Goal: Task Accomplishment & Management: Manage account settings

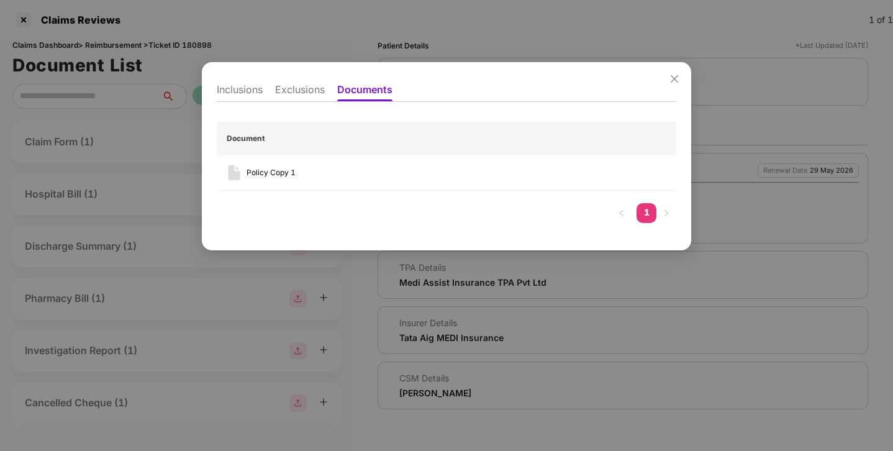
click at [141, 30] on div "Inclusions Exclusions Documents Document Policy Copy 1 1" at bounding box center [446, 225] width 893 height 451
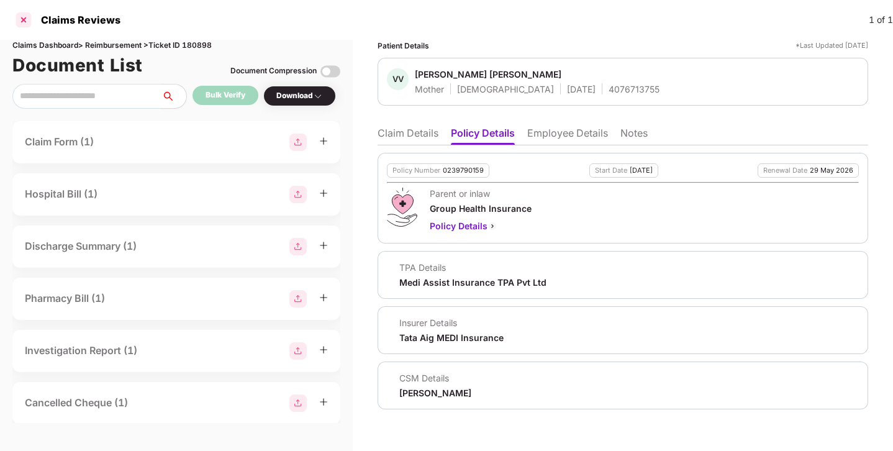
click at [20, 19] on div at bounding box center [24, 20] width 20 height 20
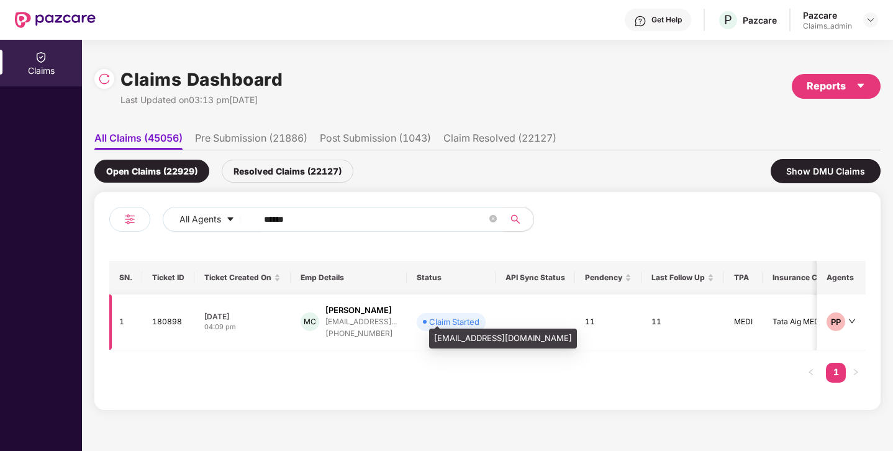
click at [343, 317] on div "[EMAIL_ADDRESS]..." at bounding box center [360, 321] width 71 height 8
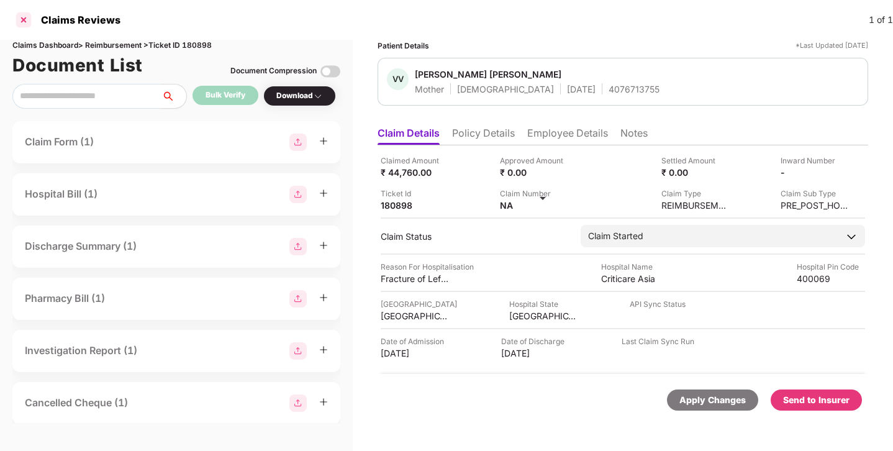
click at [22, 18] on div at bounding box center [24, 20] width 20 height 20
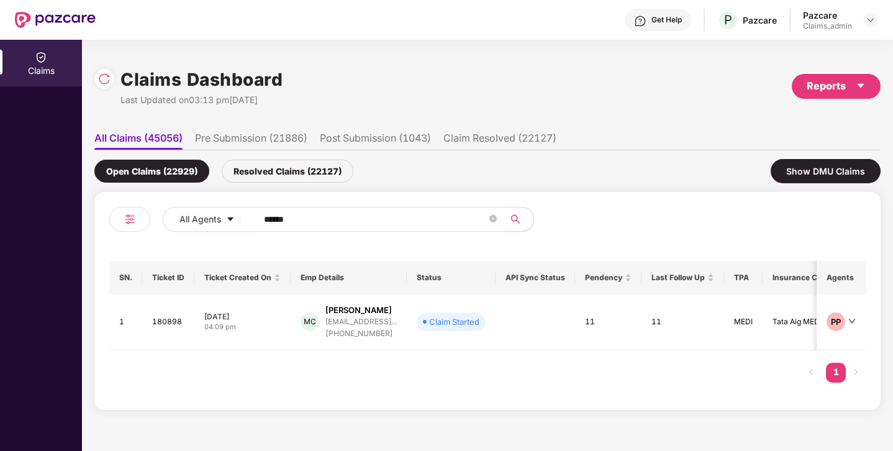
click at [269, 144] on li "Pre Submission (21886)" at bounding box center [251, 141] width 112 height 18
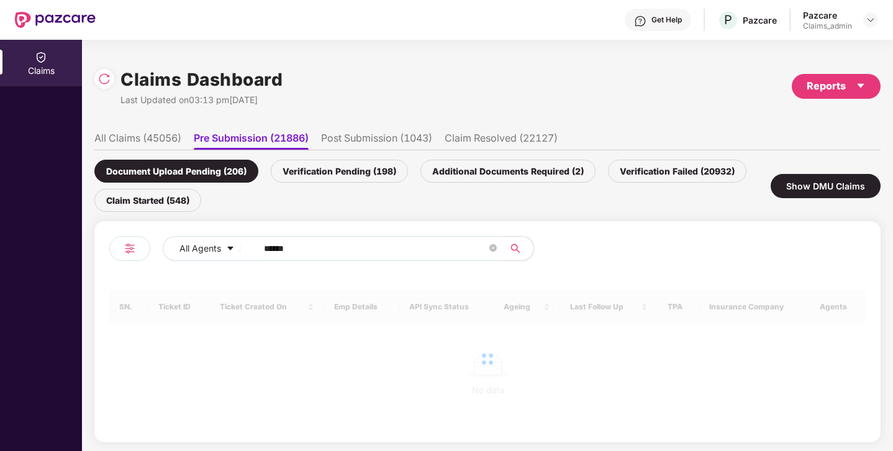
click at [367, 139] on li "Post Submission (1043)" at bounding box center [376, 141] width 111 height 18
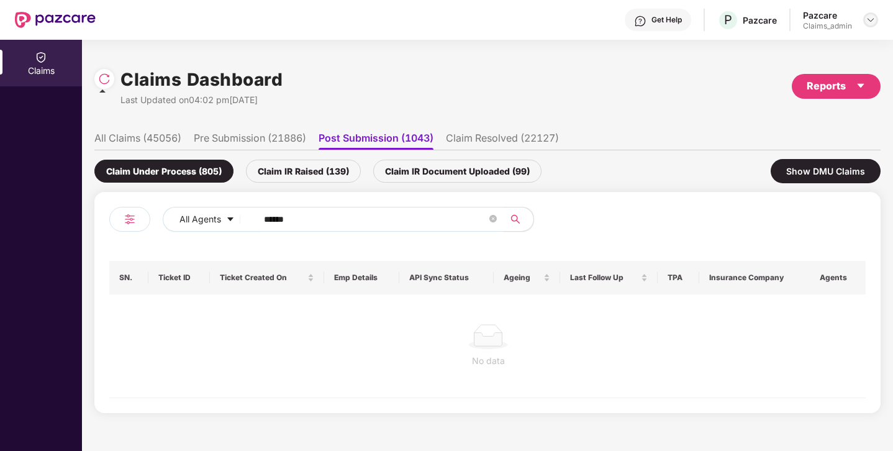
click at [863, 20] on div at bounding box center [870, 19] width 15 height 15
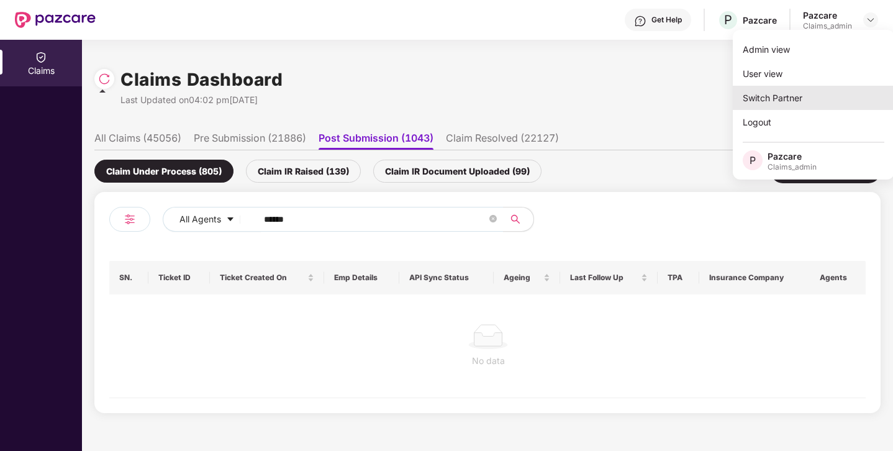
click at [782, 101] on div "Switch Partner" at bounding box center [813, 98] width 161 height 24
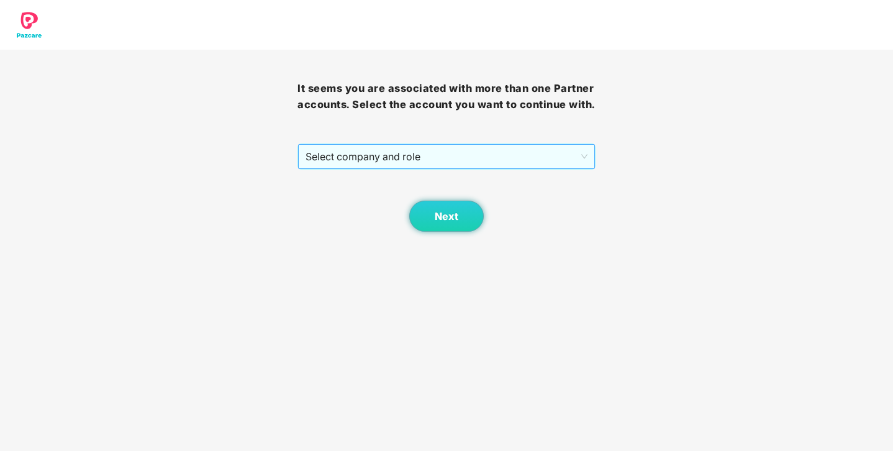
click at [445, 168] on span "Select company and role" at bounding box center [445, 157] width 281 height 24
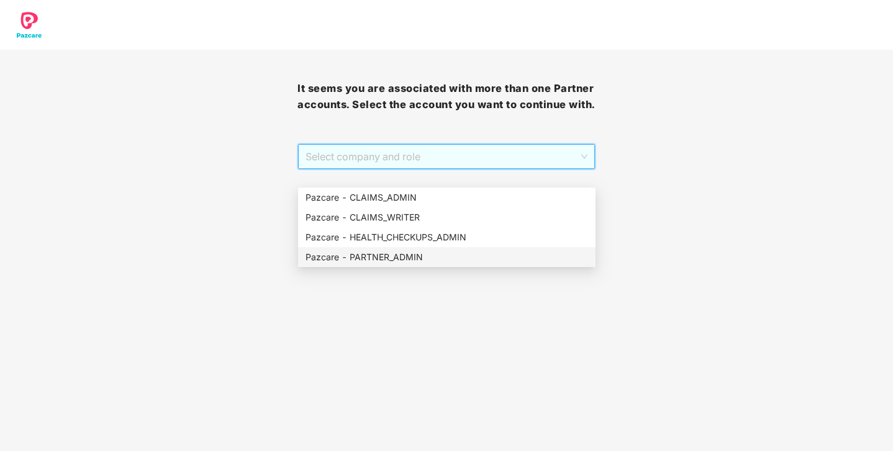
click at [400, 258] on div "Pazcare - PARTNER_ADMIN" at bounding box center [446, 257] width 282 height 14
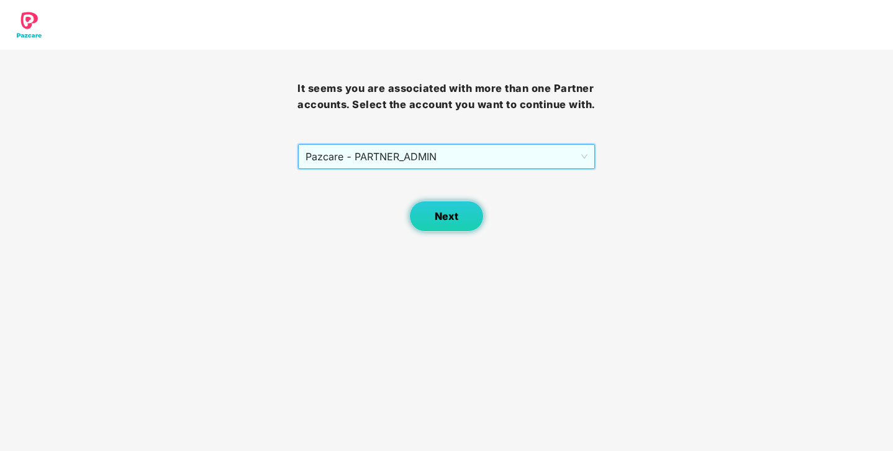
click at [446, 222] on span "Next" at bounding box center [447, 216] width 24 height 12
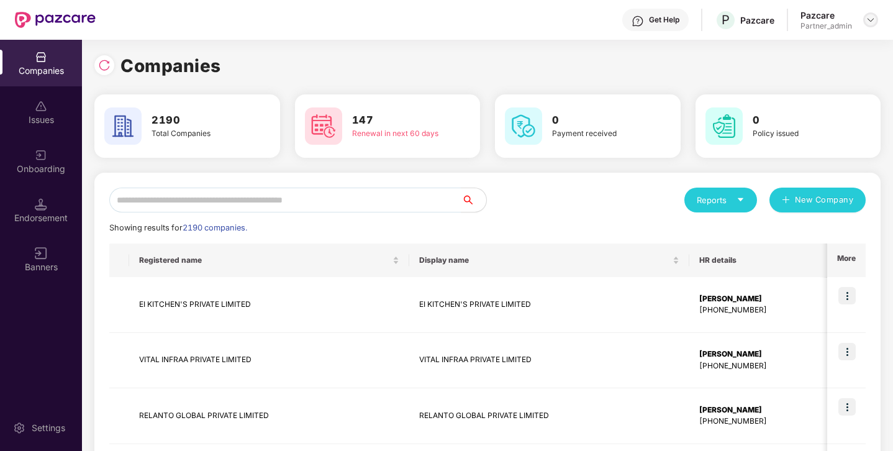
click at [880, 16] on header "Get Help P Pazcare Pazcare Partner_admin" at bounding box center [446, 20] width 893 height 40
click at [871, 20] on img at bounding box center [870, 20] width 10 height 10
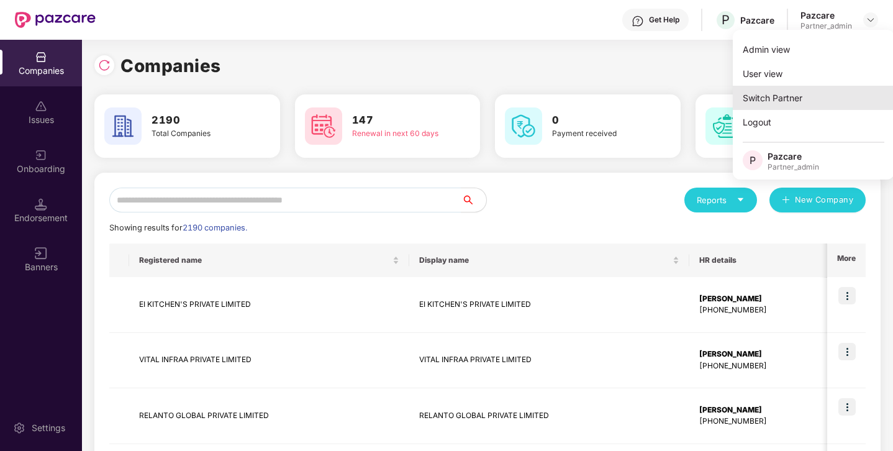
click at [767, 93] on div "Switch Partner" at bounding box center [813, 98] width 161 height 24
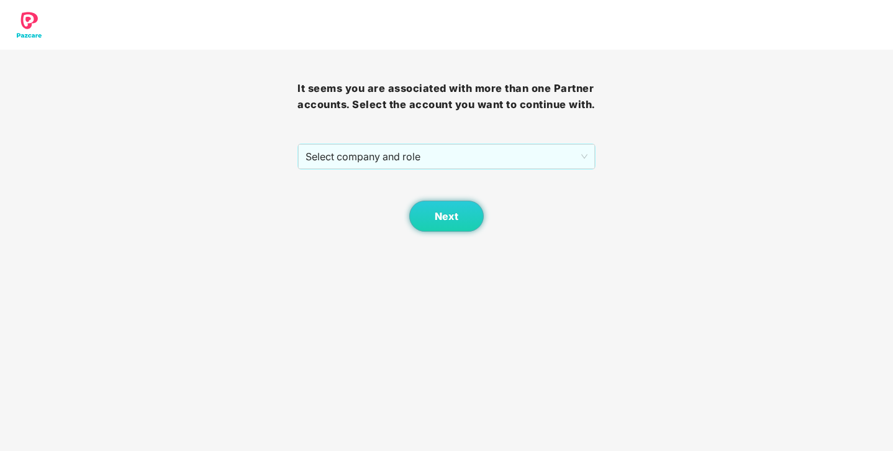
click at [404, 186] on div "Next" at bounding box center [445, 200] width 297 height 62
click at [427, 168] on span "Select company and role" at bounding box center [445, 157] width 281 height 24
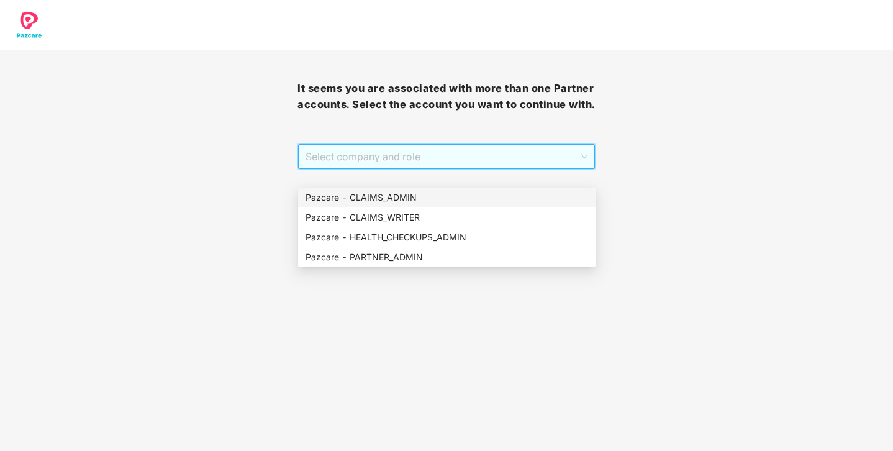
click at [395, 197] on div "Pazcare - CLAIMS_ADMIN" at bounding box center [446, 198] width 282 height 14
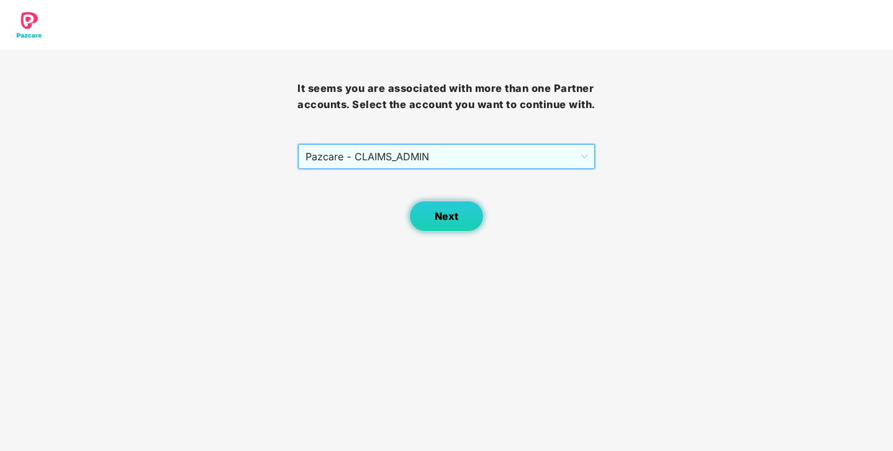
click at [446, 222] on span "Next" at bounding box center [447, 216] width 24 height 12
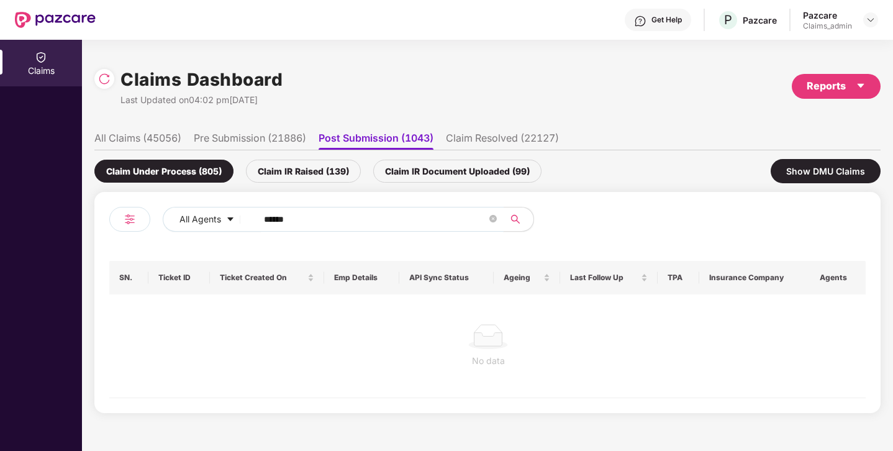
click at [295, 210] on input "******" at bounding box center [375, 219] width 223 height 19
click at [292, 216] on input "******" at bounding box center [375, 219] width 223 height 19
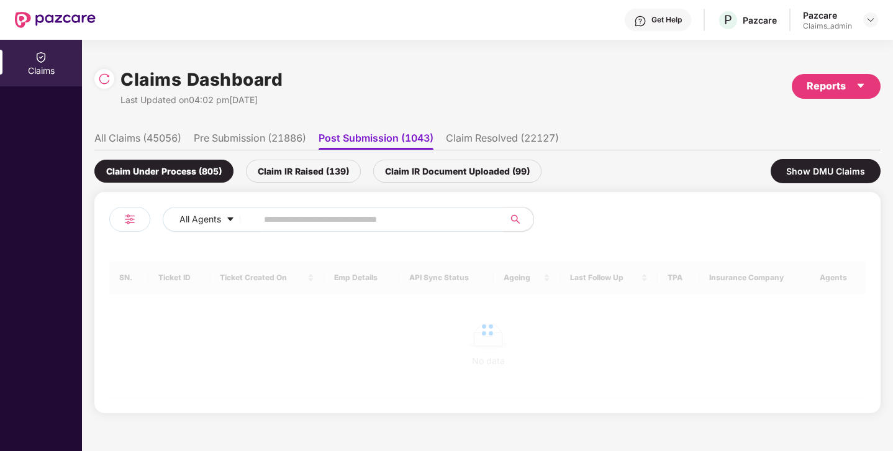
click at [333, 178] on div "Claim IR Raised (139)" at bounding box center [303, 171] width 115 height 23
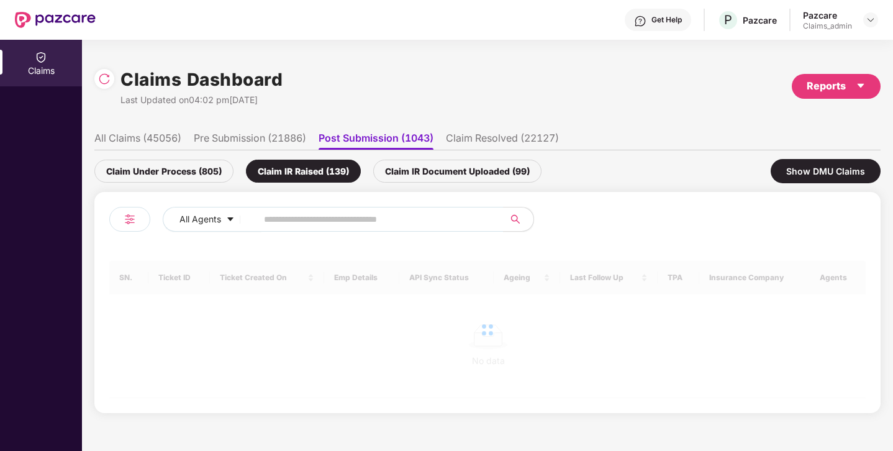
click at [440, 179] on div "Claim IR Document Uploaded (99)" at bounding box center [457, 171] width 168 height 23
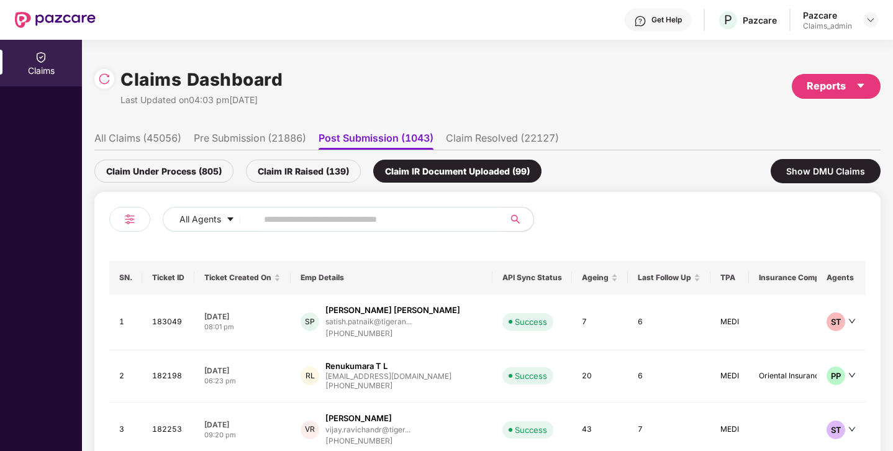
click at [176, 178] on div "Claim Under Process (805)" at bounding box center [163, 171] width 139 height 23
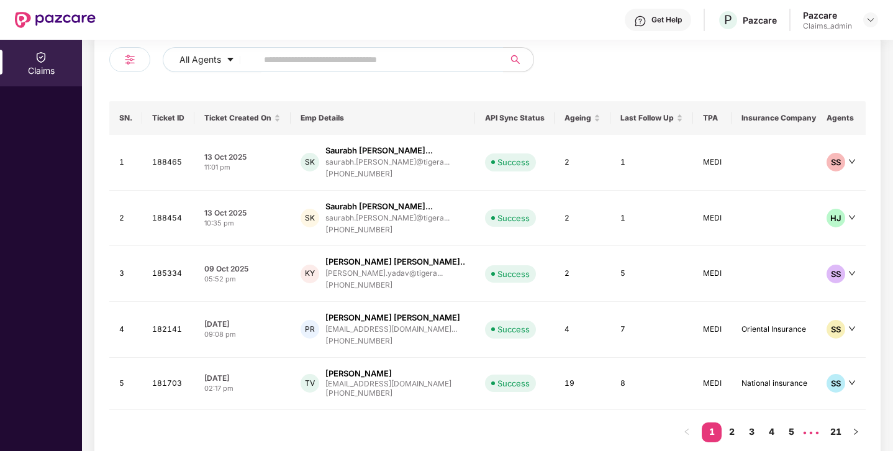
scroll to position [187, 0]
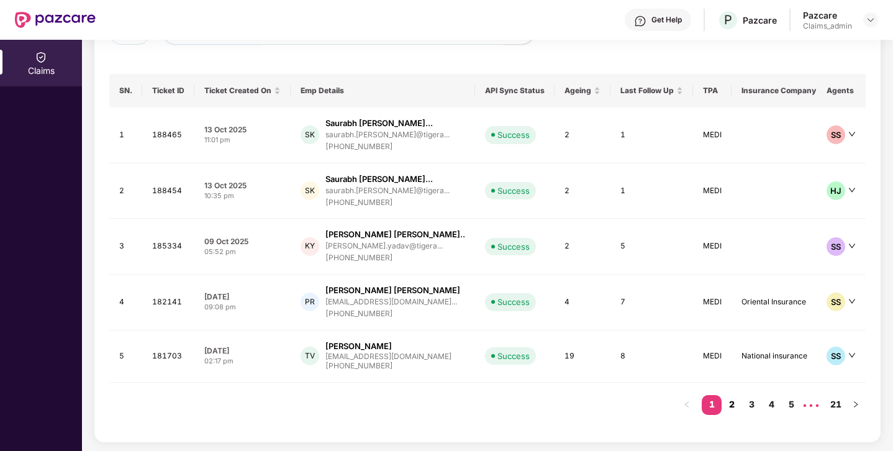
click at [733, 404] on link "2" at bounding box center [731, 404] width 20 height 19
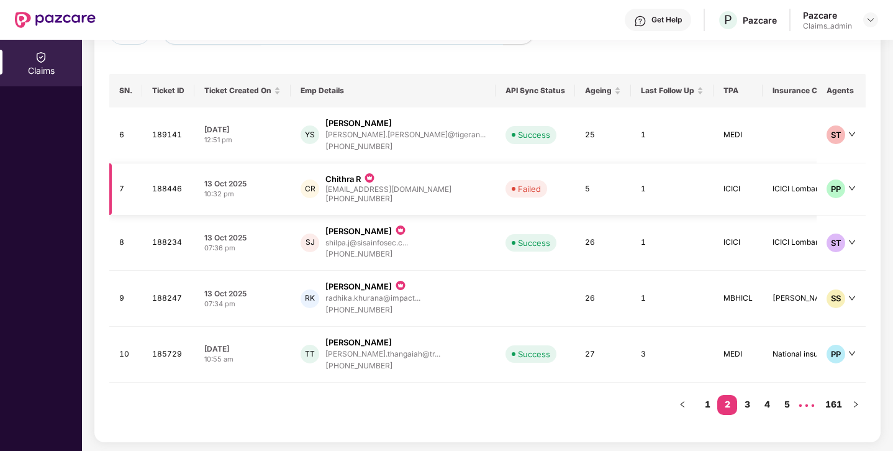
click at [402, 184] on div "CR Chithra R chithra@zuper.co +919600073344" at bounding box center [393, 189] width 185 height 32
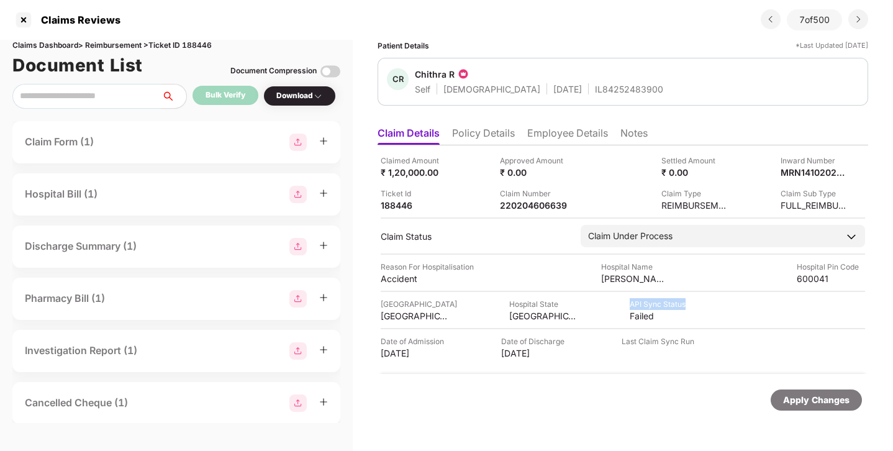
drag, startPoint x: 684, startPoint y: 304, endPoint x: 618, endPoint y: 300, distance: 65.3
click at [621, 300] on div "Hospital City CHENNAI Hospital State TAMIL NADU API Sync Status Failed" at bounding box center [623, 310] width 484 height 24
drag, startPoint x: 699, startPoint y: 337, endPoint x: 623, endPoint y: 338, distance: 75.8
click at [623, 338] on div "Date of Admission 20 Sep 2025 Date of Discharge 22 Sep 2025 Last Claim Sync Run" at bounding box center [623, 347] width 484 height 24
click at [629, 346] on div "Last Claim Sync Run" at bounding box center [657, 347] width 73 height 24
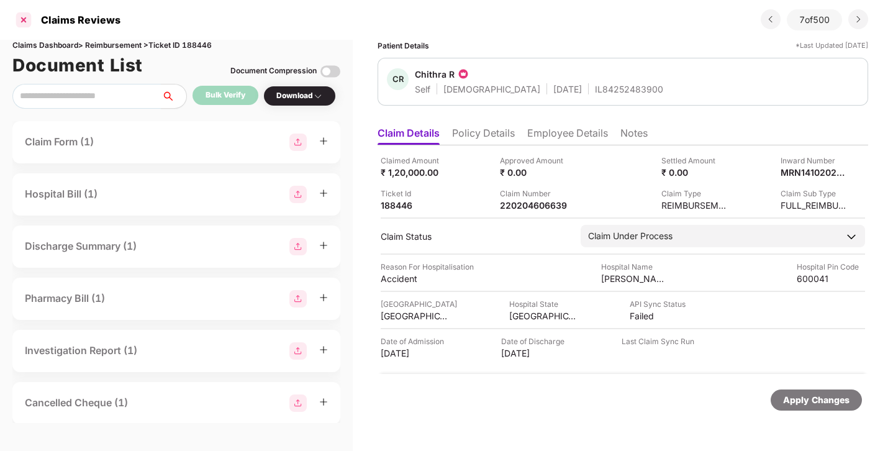
click at [24, 24] on div at bounding box center [24, 20] width 20 height 20
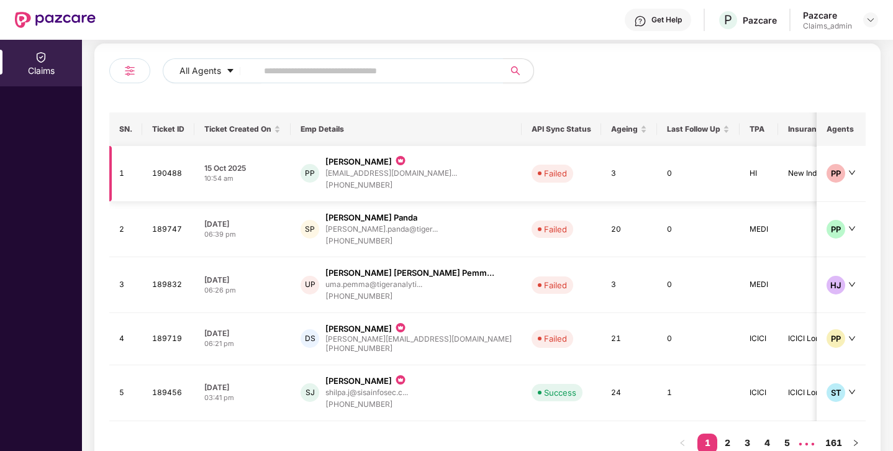
scroll to position [187, 0]
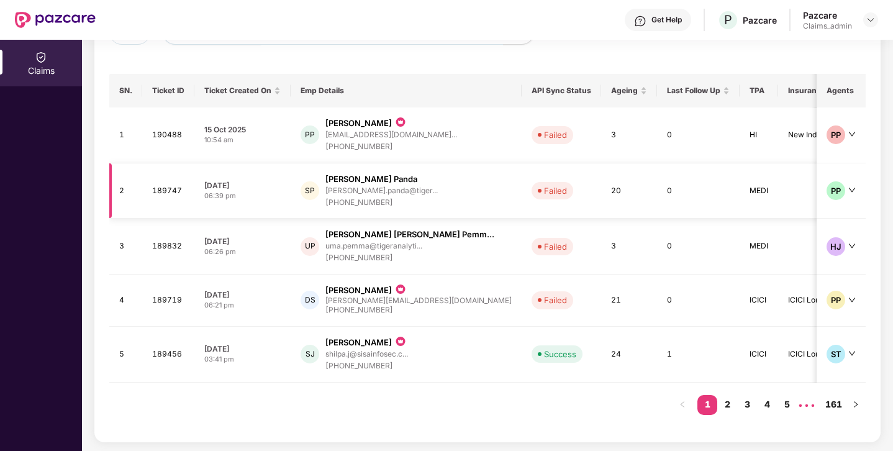
click at [522, 179] on td "Failed" at bounding box center [561, 191] width 79 height 56
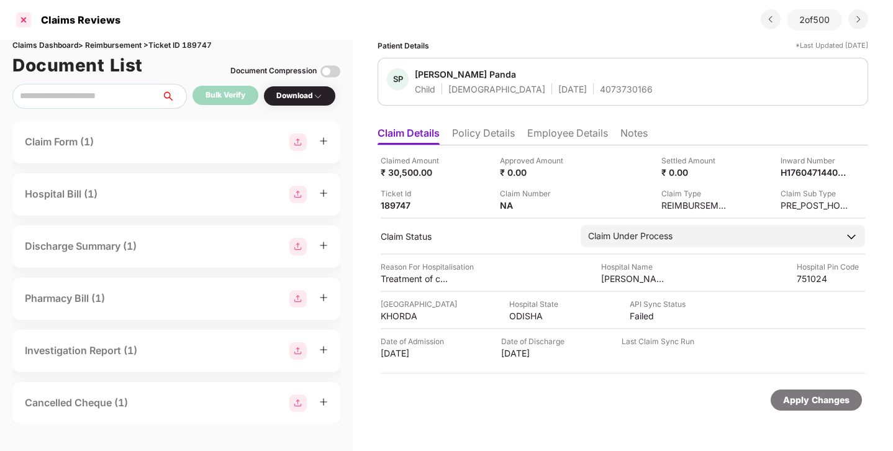
click at [30, 12] on div at bounding box center [24, 20] width 20 height 20
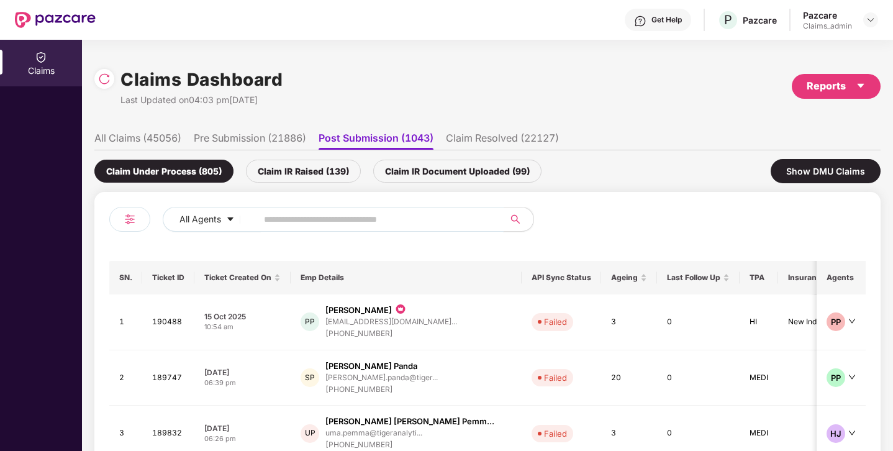
click at [284, 216] on input "text" at bounding box center [375, 219] width 223 height 19
click at [150, 127] on ul "All Claims (45056) Pre Submission (21886) Post Submission (1043) Claim Resolved…" at bounding box center [487, 137] width 786 height 25
click at [150, 137] on li "All Claims (45056)" at bounding box center [137, 141] width 87 height 18
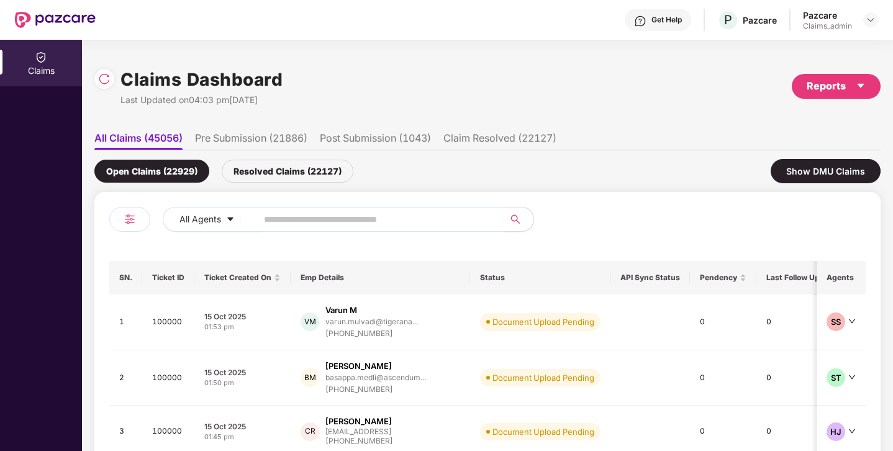
click at [272, 230] on span at bounding box center [376, 219] width 255 height 25
paste input "******"
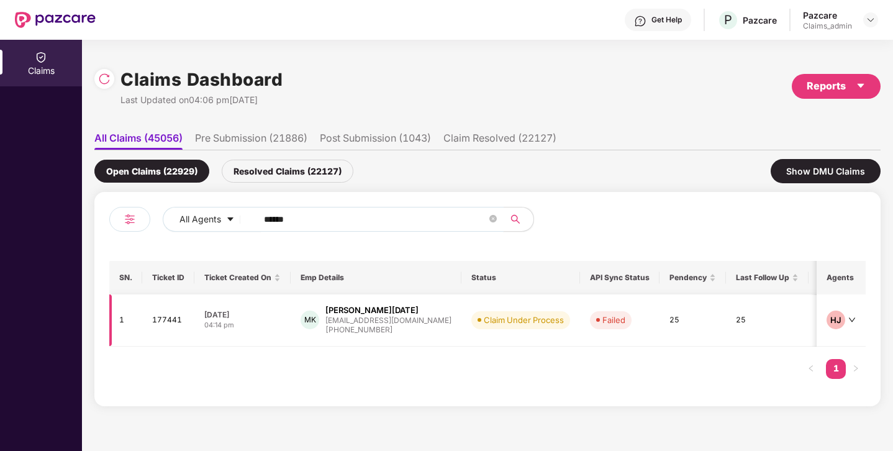
type input "******"
click at [394, 316] on div "m.karma41978@gmail.com" at bounding box center [388, 320] width 126 height 8
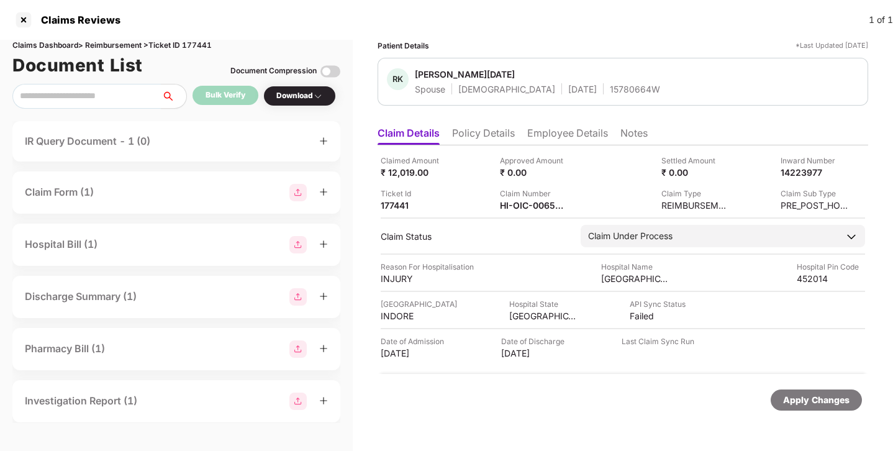
click at [641, 312] on div "Failed" at bounding box center [658, 316] width 56 height 12
click at [635, 319] on div "Failed" at bounding box center [658, 316] width 56 height 12
drag, startPoint x: 644, startPoint y: 315, endPoint x: 620, endPoint y: 315, distance: 24.8
click at [620, 315] on div "Hospital City INDORE Hospital State MADHYA PRADESH API Sync Status Failed" at bounding box center [623, 310] width 484 height 24
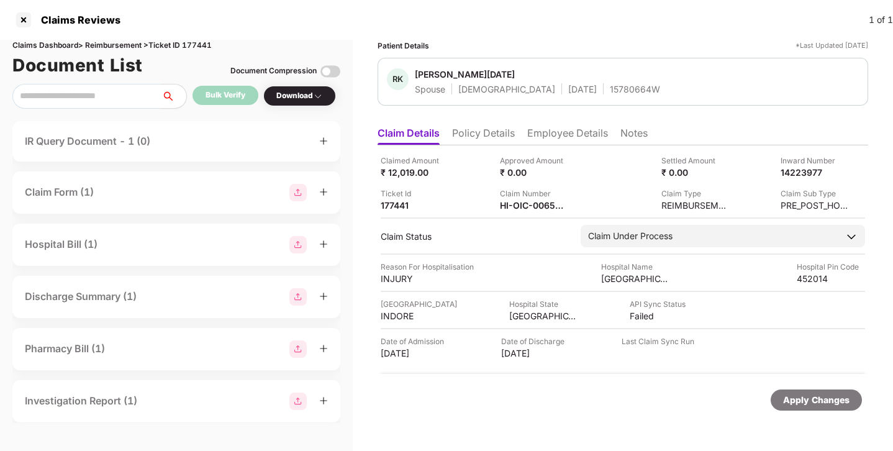
click at [621, 383] on div "Apply Changes" at bounding box center [622, 400] width 490 height 52
click at [635, 314] on div "Failed" at bounding box center [658, 316] width 56 height 12
click at [489, 393] on div "Apply Changes" at bounding box center [623, 399] width 478 height 21
click at [25, 22] on div at bounding box center [24, 20] width 20 height 20
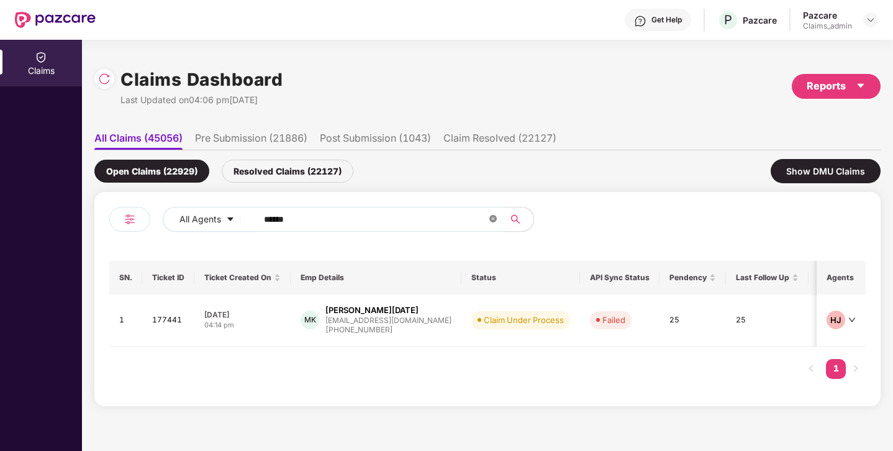
click at [495, 219] on icon "close-circle" at bounding box center [492, 218] width 7 height 7
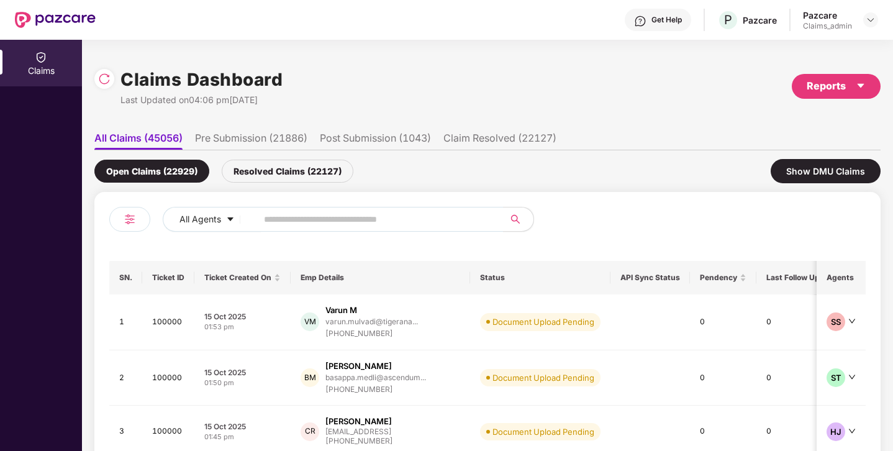
click at [224, 135] on li "Pre Submission (21886)" at bounding box center [251, 141] width 112 height 18
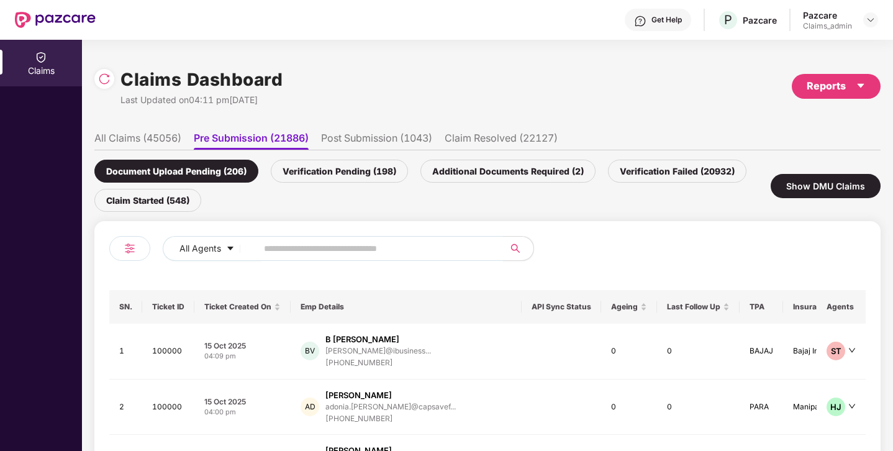
click at [341, 137] on li "Post Submission (1043)" at bounding box center [376, 141] width 111 height 18
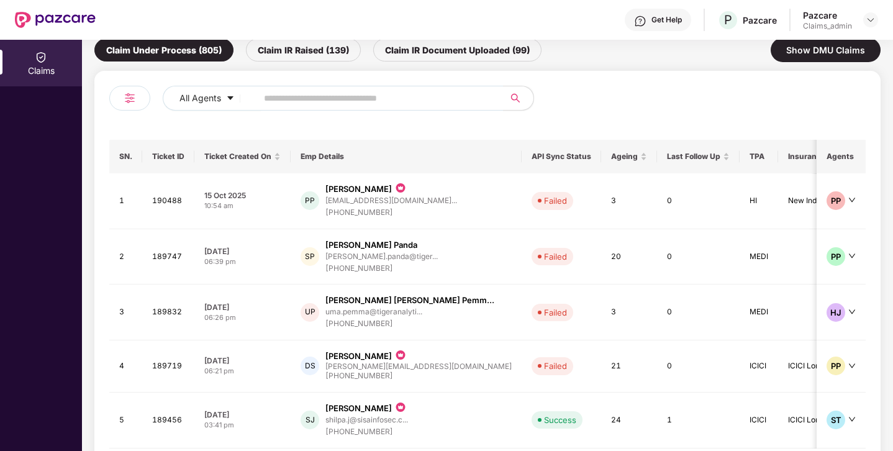
scroll to position [179, 0]
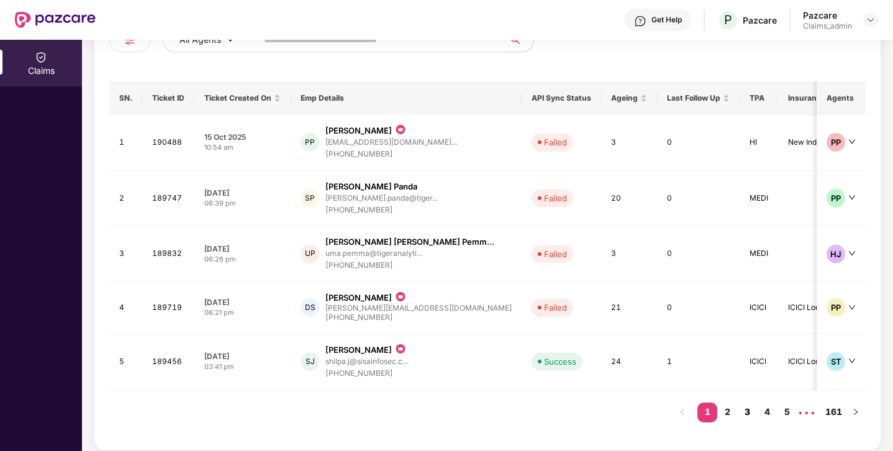
click at [737, 406] on link "3" at bounding box center [747, 411] width 20 height 19
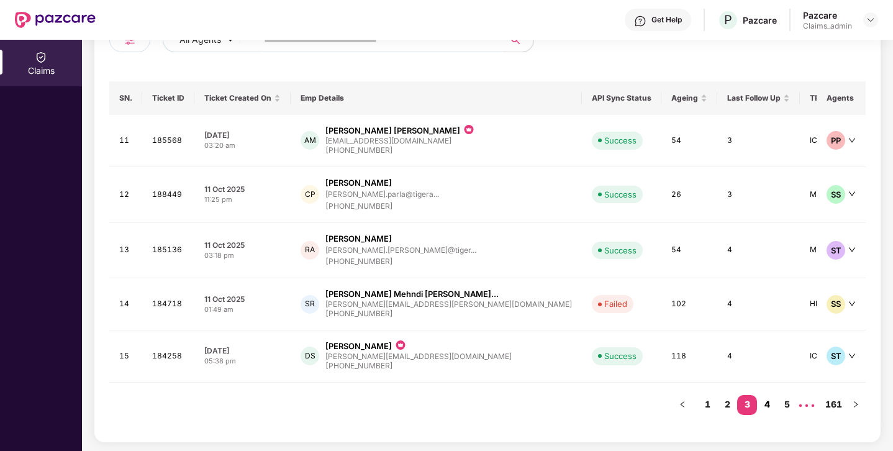
click at [769, 404] on link "4" at bounding box center [767, 404] width 20 height 19
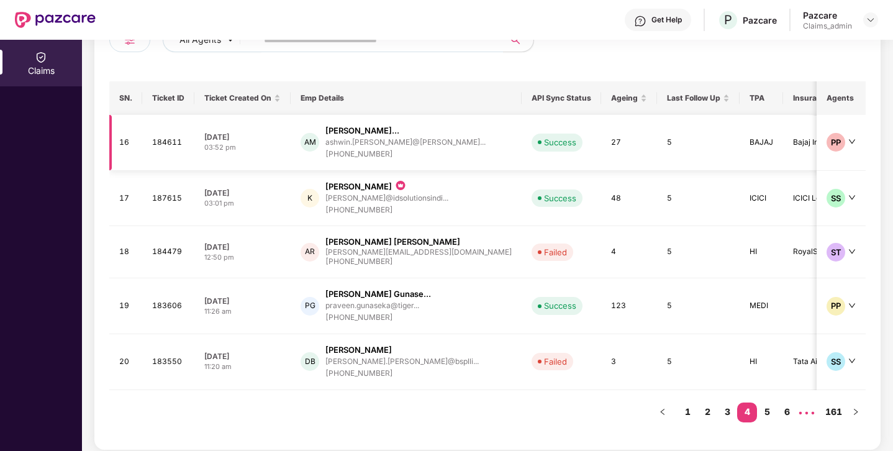
click at [522, 151] on td "Success" at bounding box center [561, 143] width 79 height 56
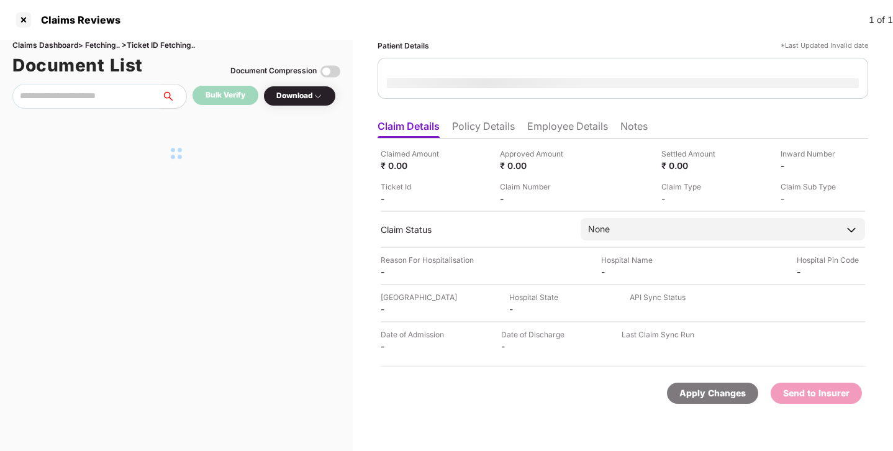
scroll to position [0, 0]
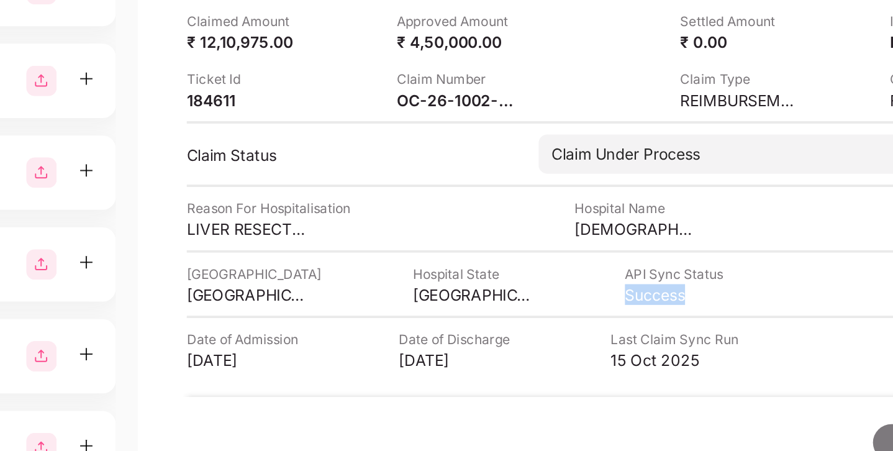
drag, startPoint x: 667, startPoint y: 309, endPoint x: 621, endPoint y: 309, distance: 45.3
click at [630, 310] on div "Success" at bounding box center [658, 316] width 56 height 12
drag, startPoint x: 680, startPoint y: 351, endPoint x: 622, endPoint y: 350, distance: 58.4
click at [622, 350] on div "15 Oct 2025" at bounding box center [657, 353] width 73 height 12
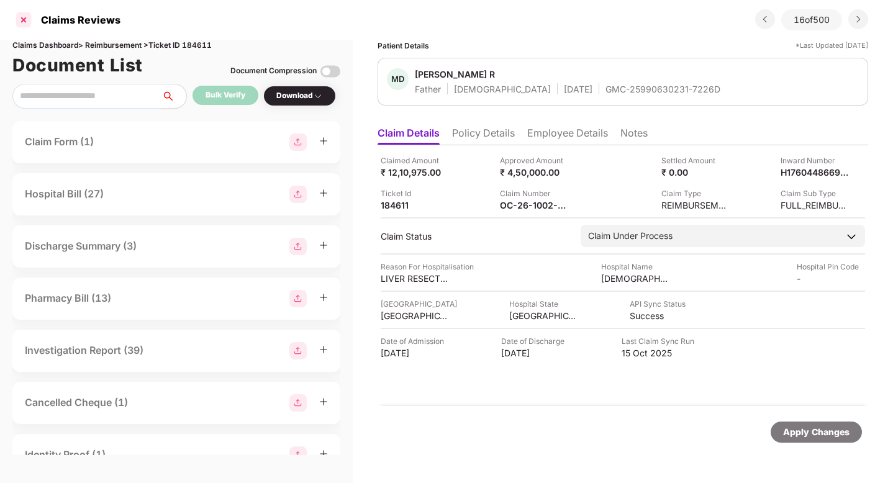
click at [22, 19] on div at bounding box center [24, 20] width 20 height 20
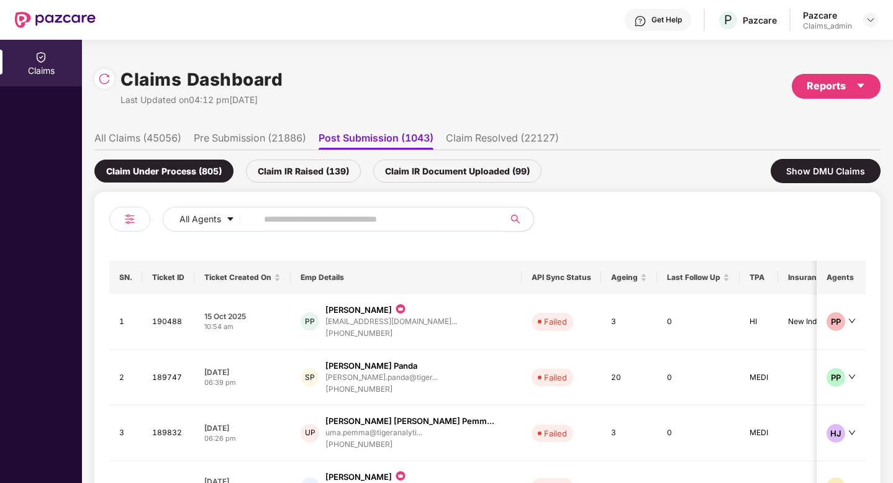
click at [290, 210] on input "text" at bounding box center [375, 219] width 223 height 19
paste input "******"
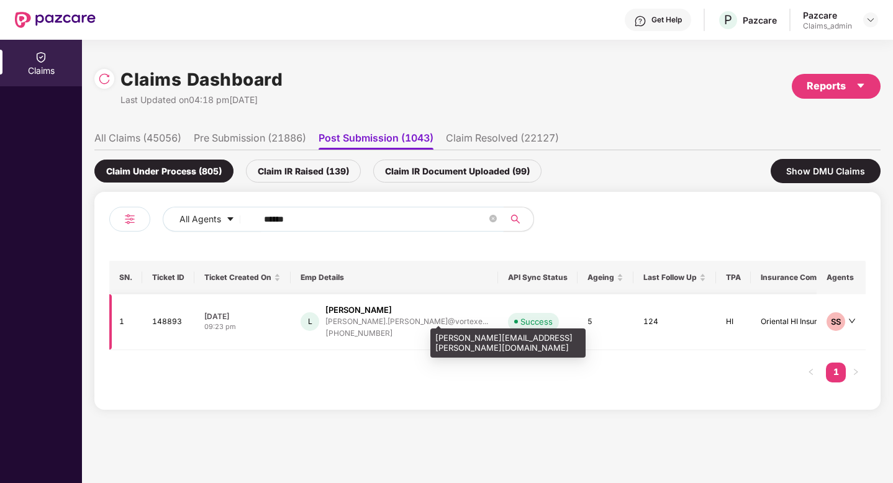
type input "******"
click at [425, 325] on div "lokesh.bamniya@vortexe..." at bounding box center [406, 321] width 163 height 8
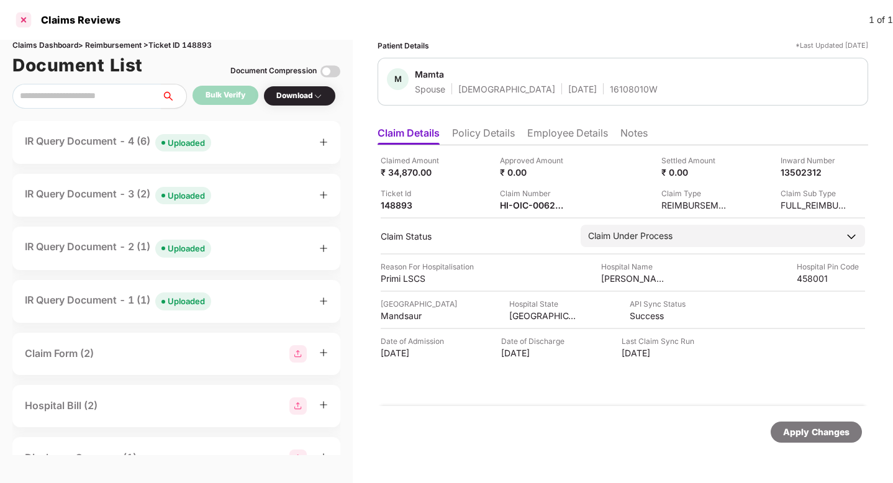
click at [25, 21] on div at bounding box center [24, 20] width 20 height 20
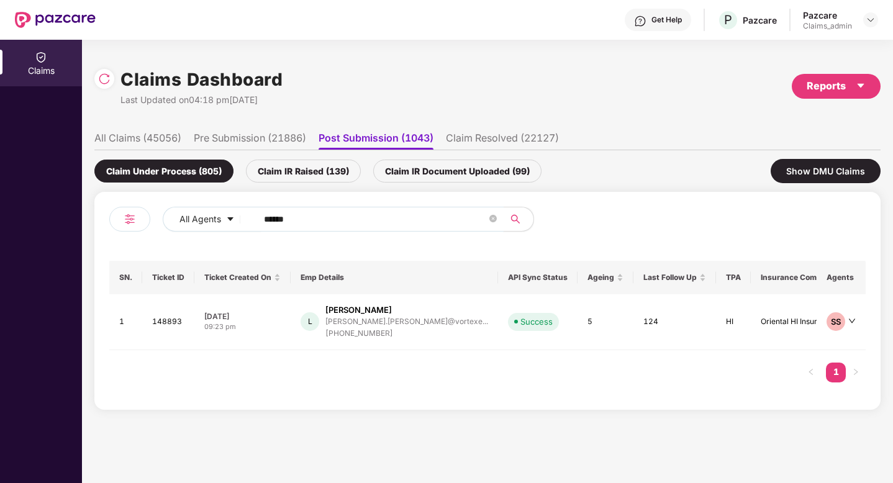
click at [336, 220] on input "******" at bounding box center [375, 219] width 223 height 19
type input "*"
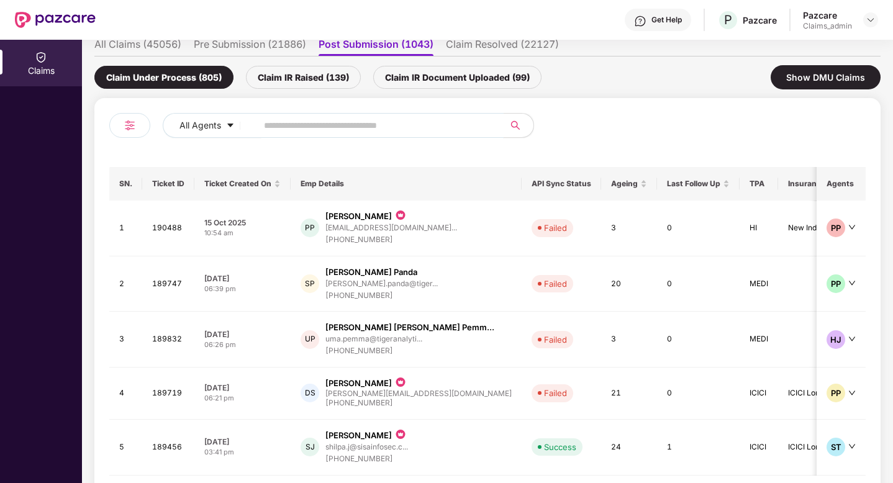
scroll to position [155, 0]
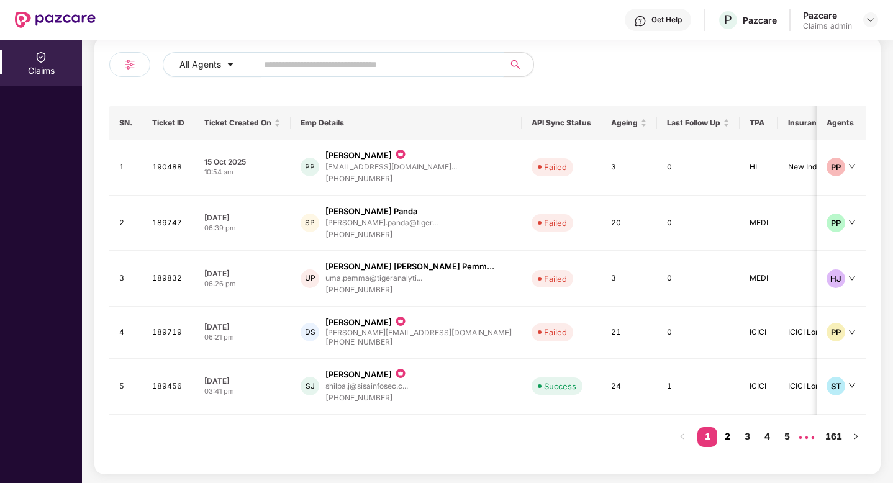
click at [726, 437] on link "2" at bounding box center [727, 436] width 20 height 19
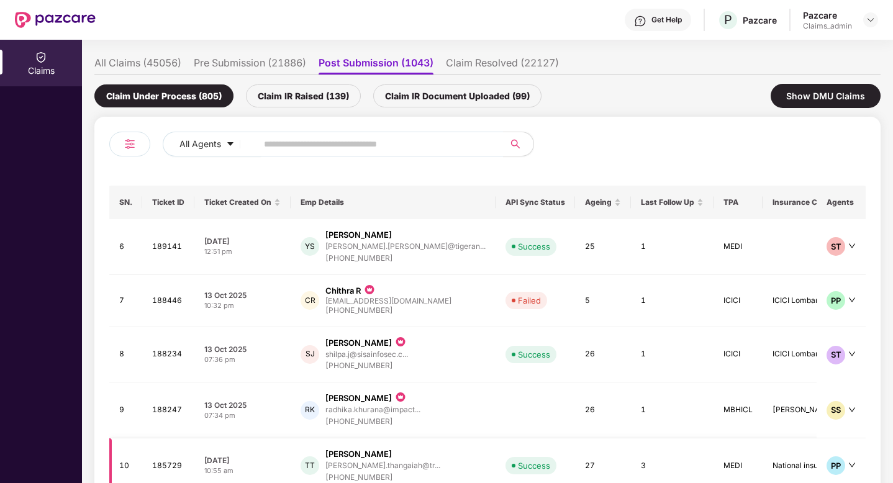
scroll to position [0, 0]
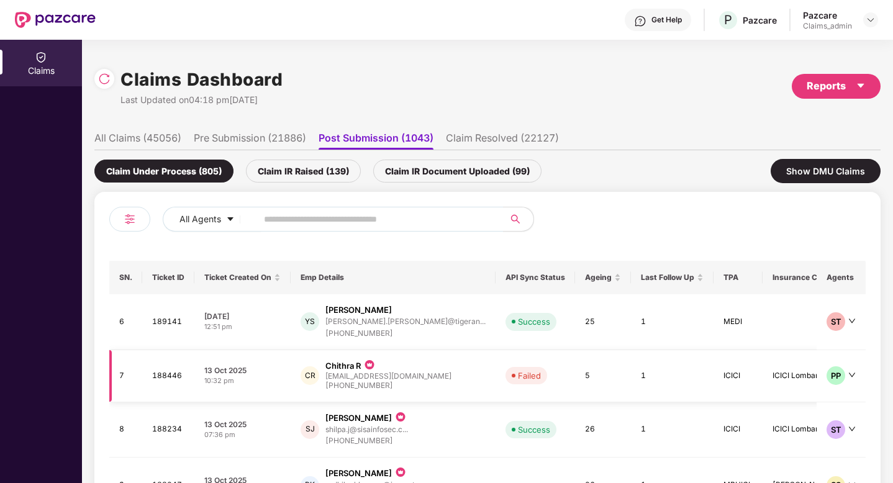
click at [402, 381] on div "CR Chithra R chithra@zuper.co +919600073344" at bounding box center [393, 376] width 185 height 32
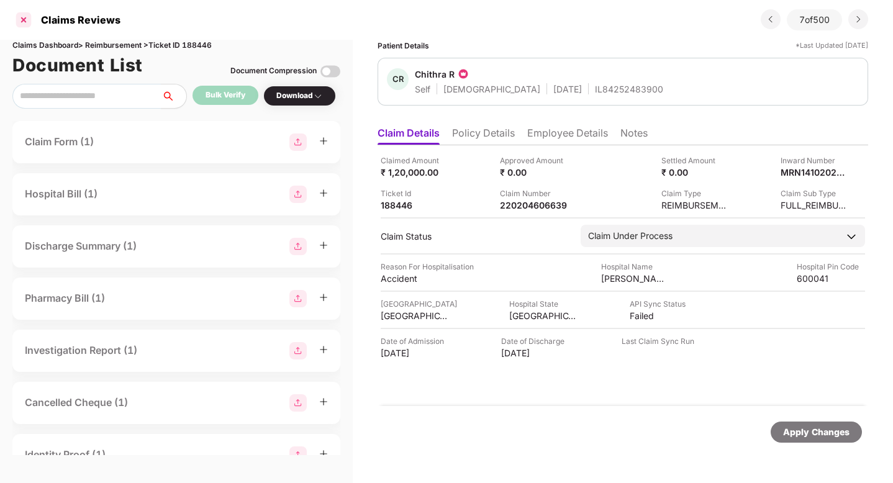
click at [18, 21] on div at bounding box center [24, 20] width 20 height 20
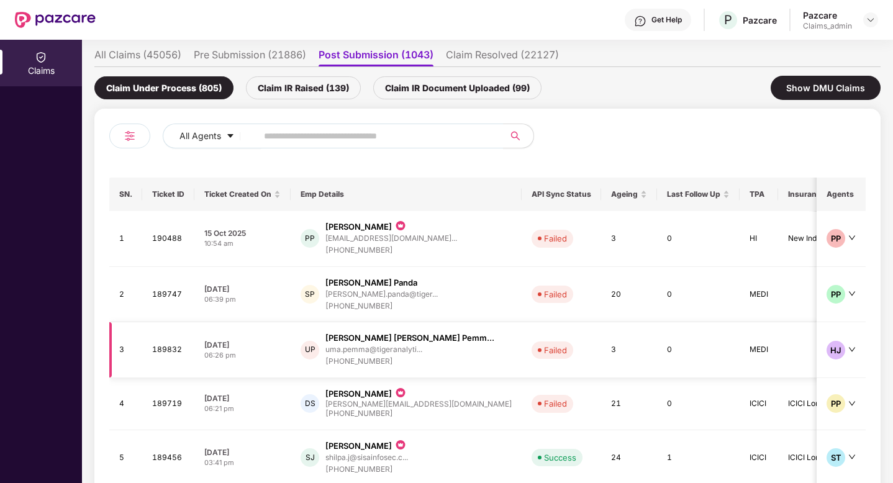
scroll to position [155, 0]
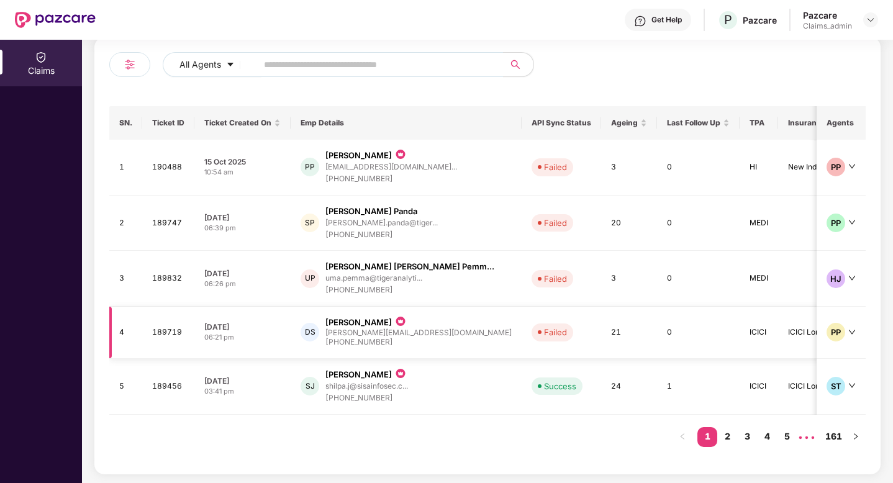
click at [522, 344] on td "Failed" at bounding box center [561, 333] width 79 height 52
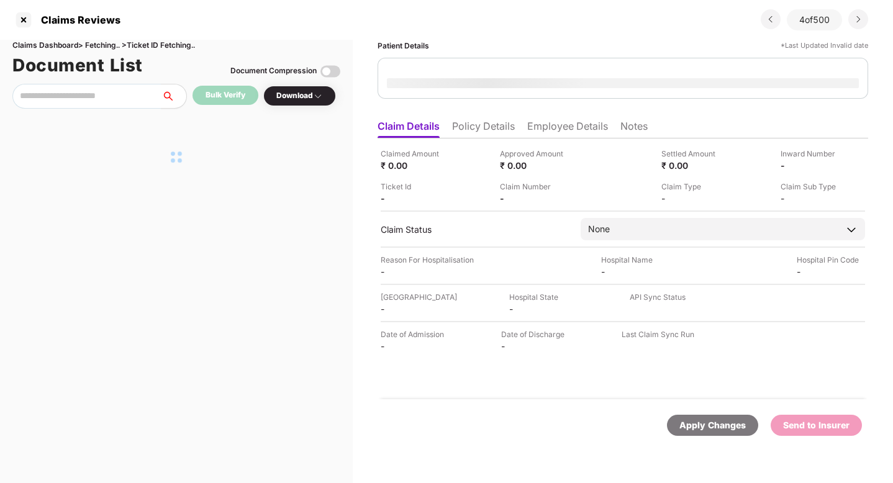
scroll to position [0, 0]
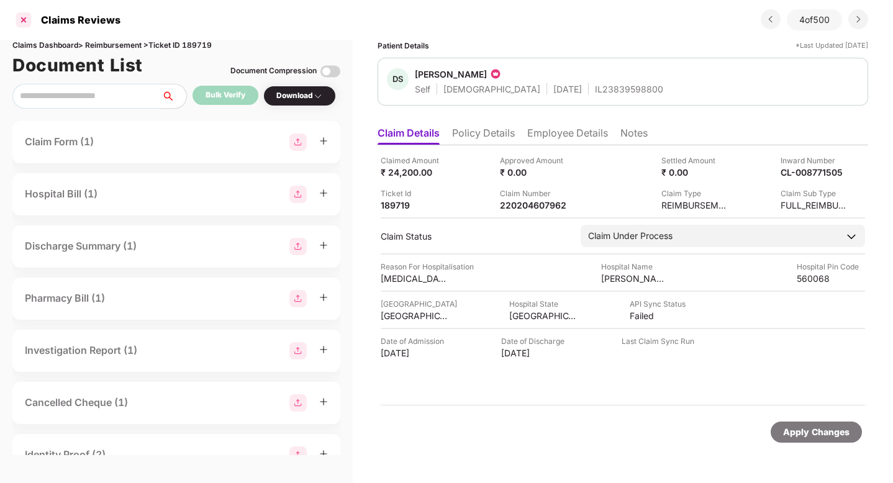
click at [15, 16] on div at bounding box center [24, 20] width 20 height 20
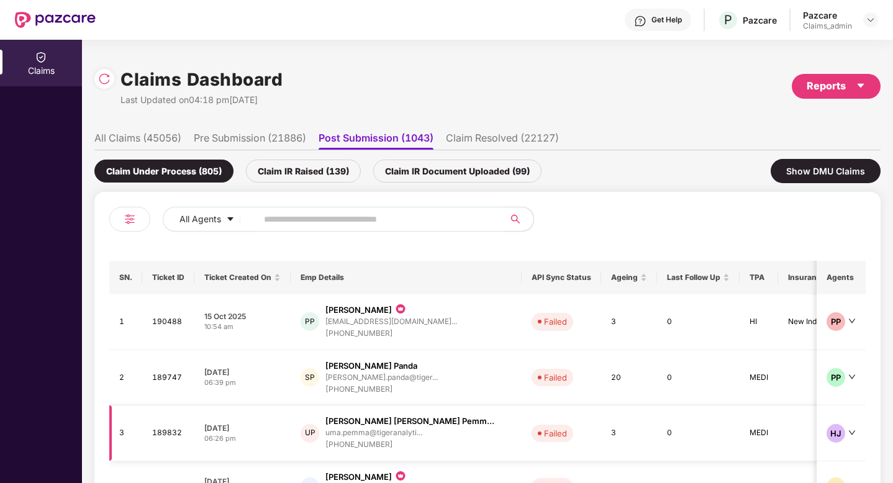
click at [522, 405] on td "Failed" at bounding box center [561, 433] width 79 height 56
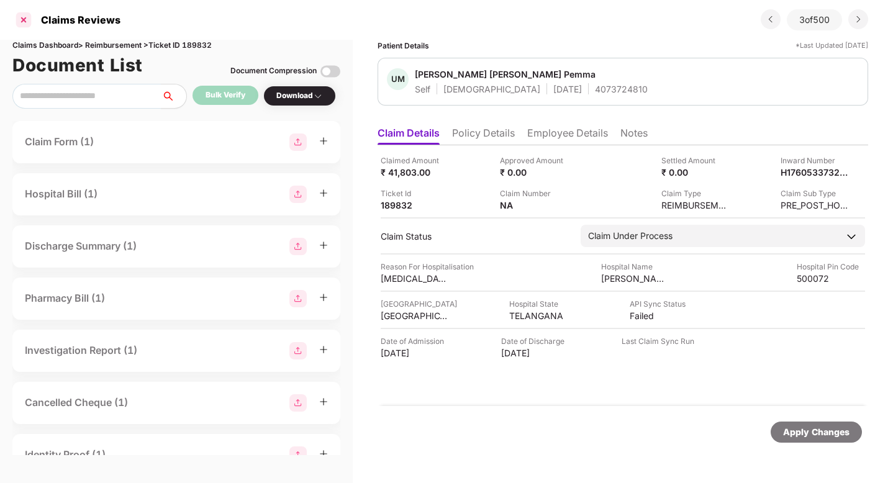
click at [25, 17] on div at bounding box center [24, 20] width 20 height 20
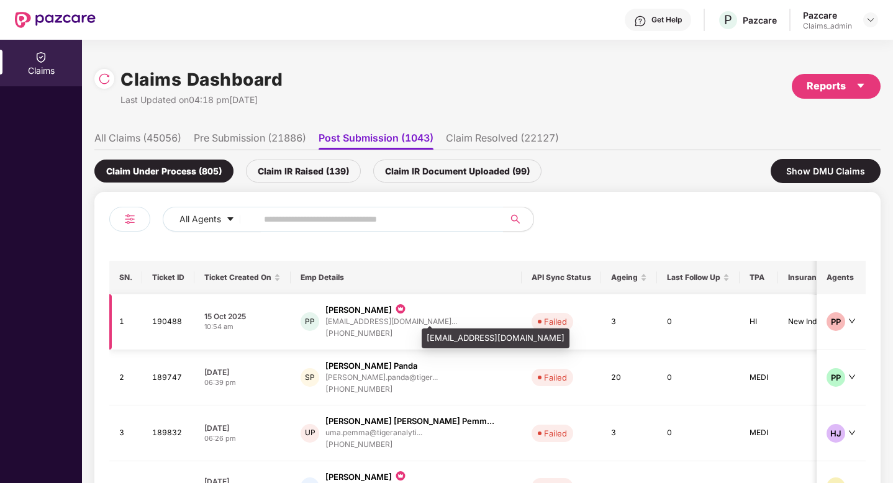
scroll to position [155, 0]
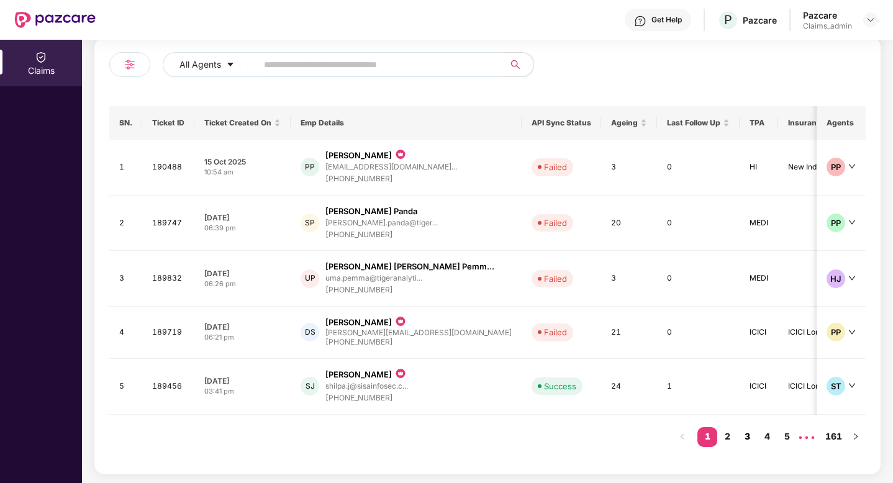
click at [749, 436] on link "3" at bounding box center [747, 436] width 20 height 19
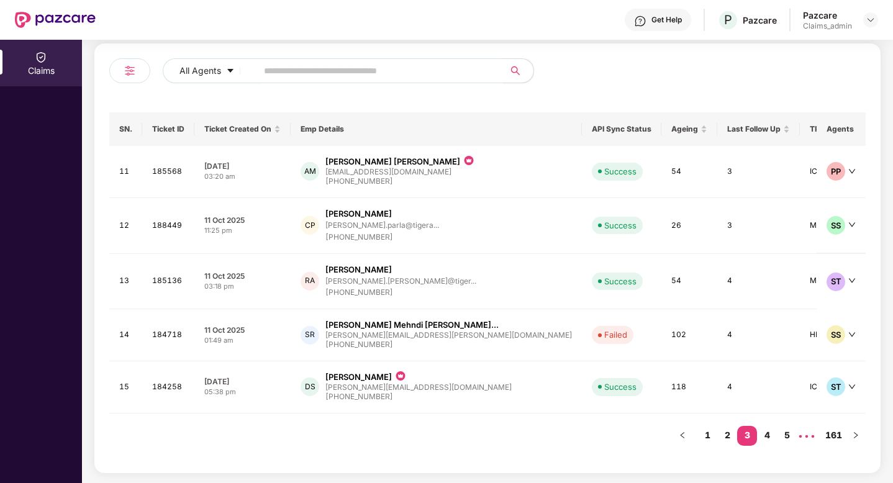
scroll to position [148, 0]
click at [582, 329] on td "Failed" at bounding box center [621, 336] width 79 height 52
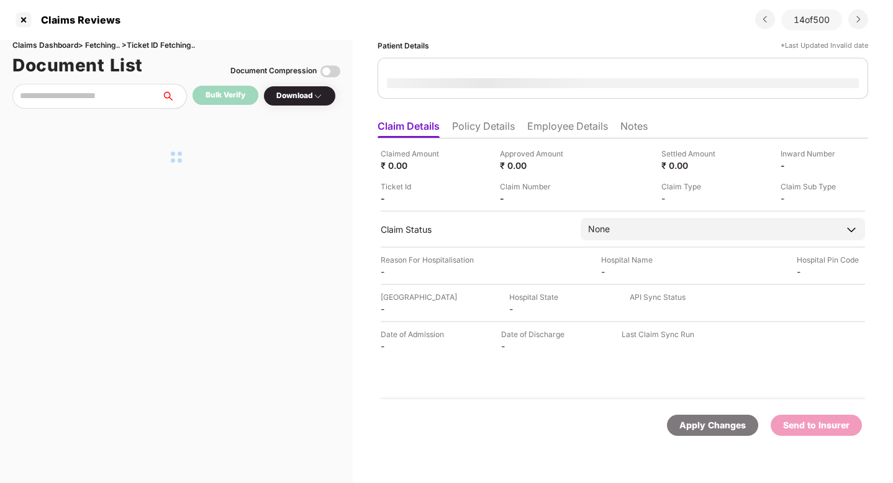
scroll to position [0, 0]
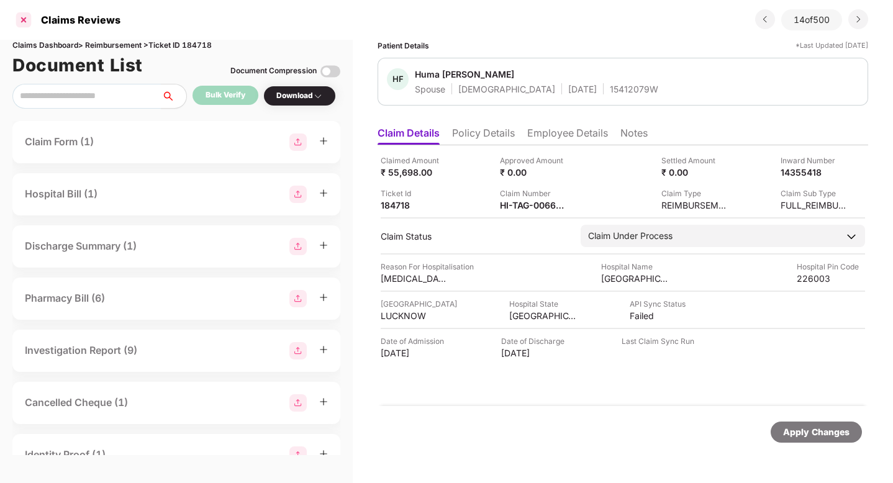
click at [25, 15] on div at bounding box center [24, 20] width 20 height 20
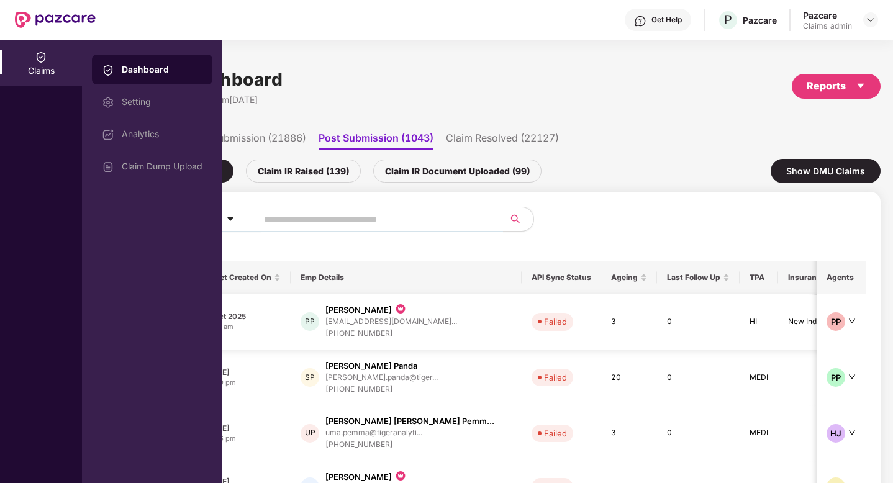
scroll to position [155, 0]
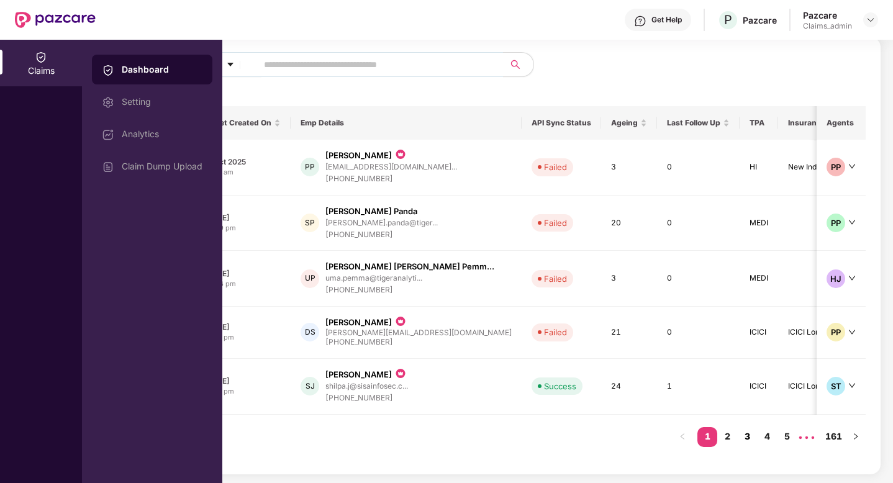
click at [737, 439] on link "3" at bounding box center [747, 436] width 20 height 19
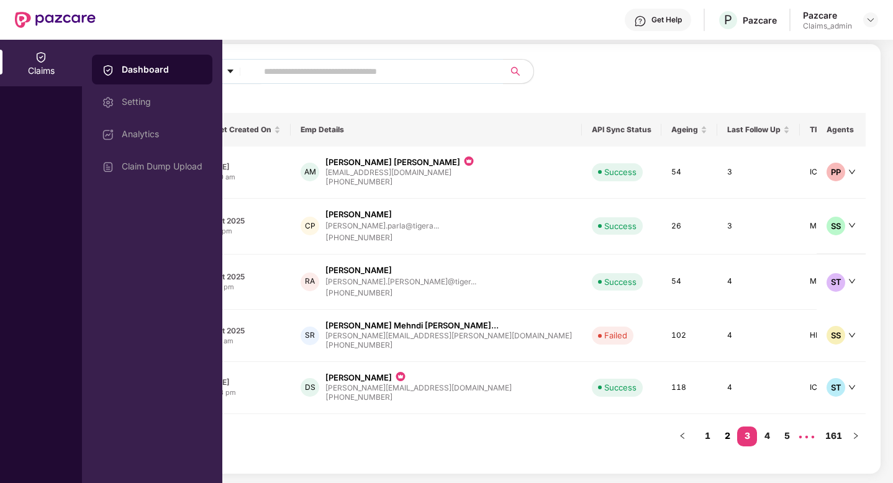
click at [730, 440] on link "2" at bounding box center [727, 436] width 20 height 19
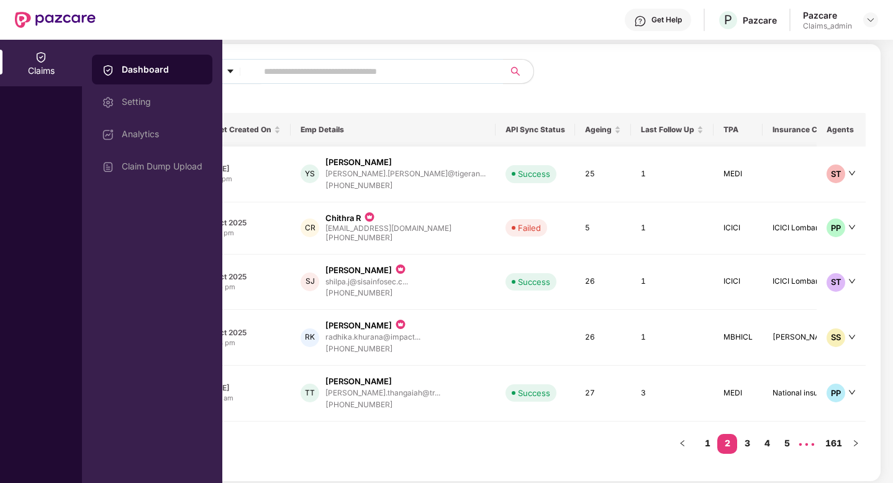
click at [575, 197] on td "25" at bounding box center [603, 175] width 56 height 56
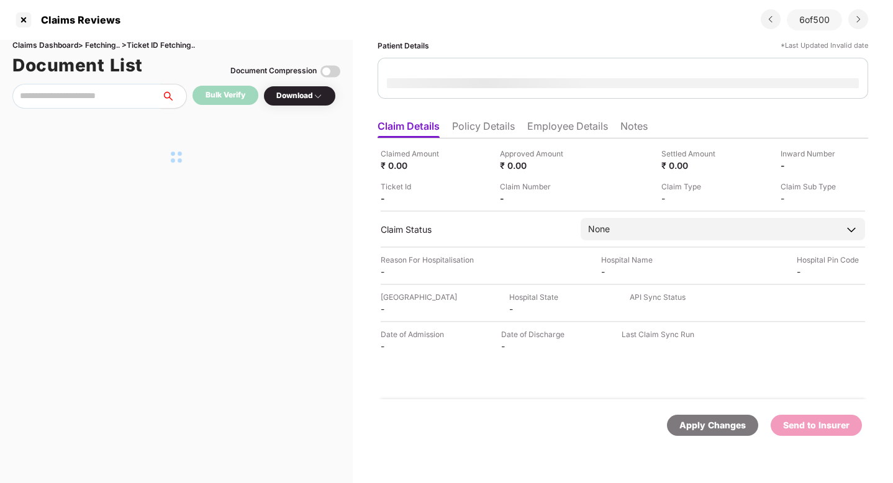
scroll to position [0, 0]
